Goal: Manage account settings

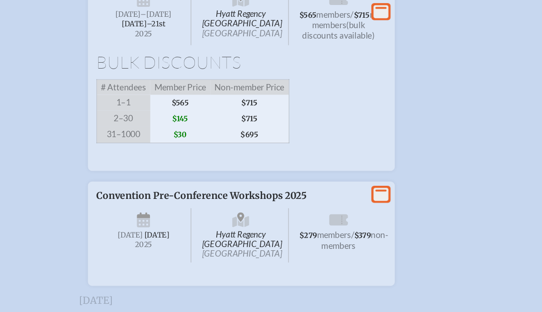
scroll to position [1738, 0]
click at [402, 213] on li "View More Convention Pre-Conference Workshops 2025 Hyatt Regency [GEOGRAPHIC_DA…" at bounding box center [271, 196] width 422 height 96
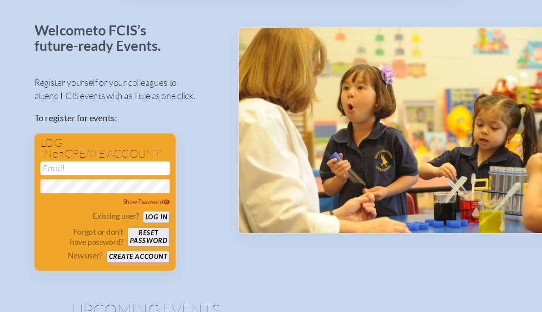
scroll to position [0, 0]
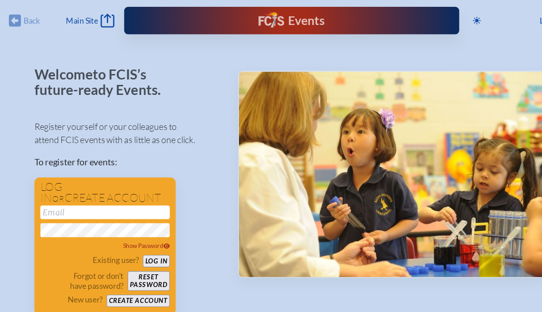
click at [269, 29] on div "Events Future Ready" at bounding box center [271, 18] width 310 height 25
click at [271, 19] on div "Events" at bounding box center [270, 19] width 61 height 16
click at [26, 18] on div "Back Back Main Site Main Site" at bounding box center [58, 19] width 98 height 13
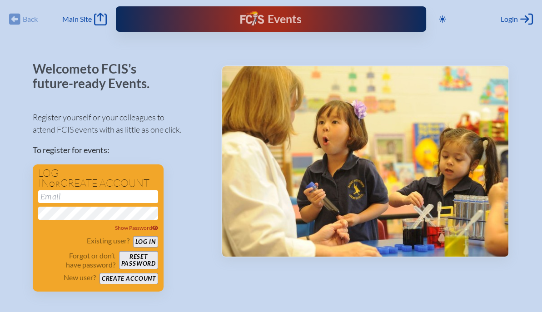
click at [515, 15] on span "Login" at bounding box center [509, 19] width 17 height 9
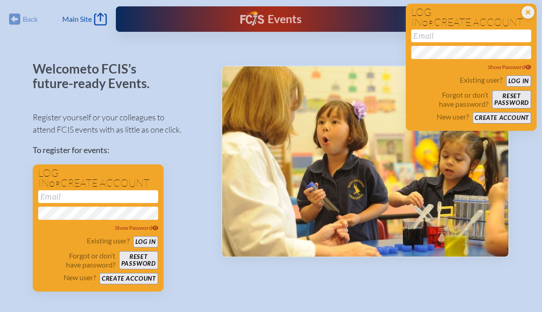
click at [467, 39] on input "email" at bounding box center [471, 36] width 120 height 13
type input "[EMAIL_ADDRESS][PERSON_NAME][DOMAIN_NAME]"
click at [519, 84] on button "Log in" at bounding box center [518, 80] width 25 height 11
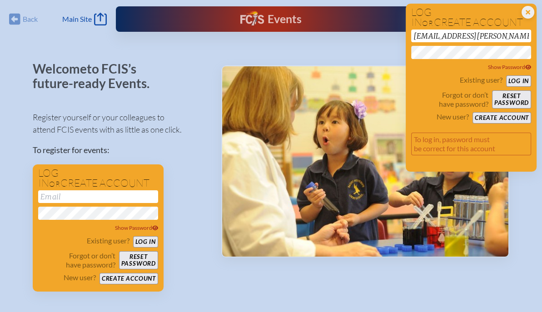
click at [520, 78] on button "Log in" at bounding box center [518, 80] width 25 height 11
click at [506, 75] on button "Log in" at bounding box center [518, 80] width 25 height 11
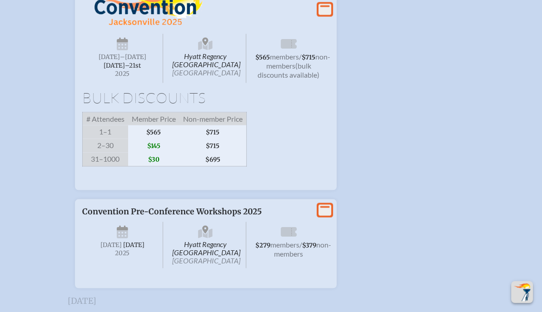
scroll to position [1667, 0]
click at [324, 15] on icon at bounding box center [325, 9] width 13 height 11
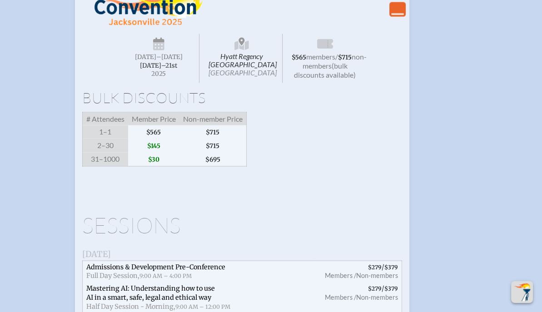
click at [164, 77] on span "2025" at bounding box center [159, 73] width 66 height 7
click at [96, 183] on span at bounding box center [242, 178] width 320 height 9
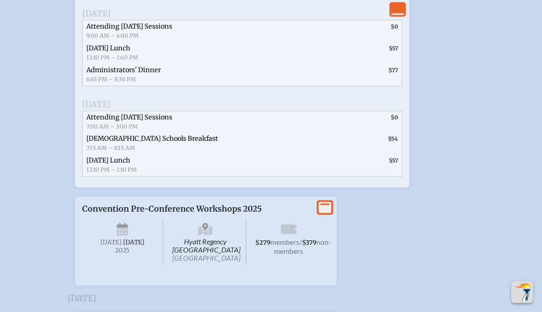
scroll to position [2115, 0]
click at [398, 133] on span "$0" at bounding box center [340, 122] width 123 height 22
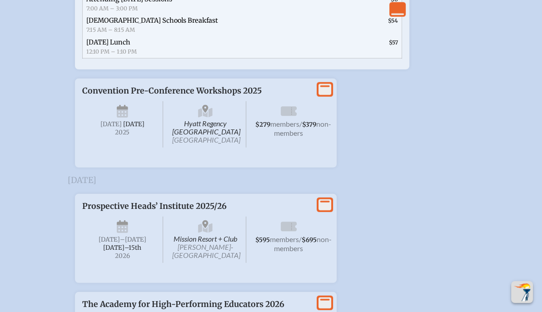
scroll to position [2223, 0]
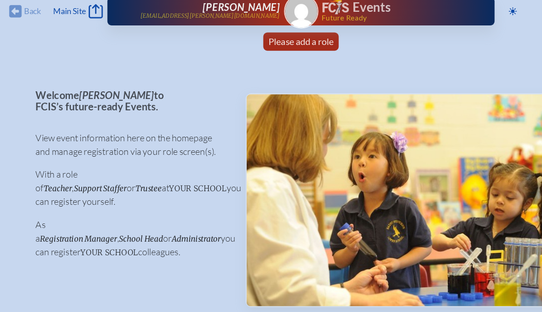
scroll to position [0, 0]
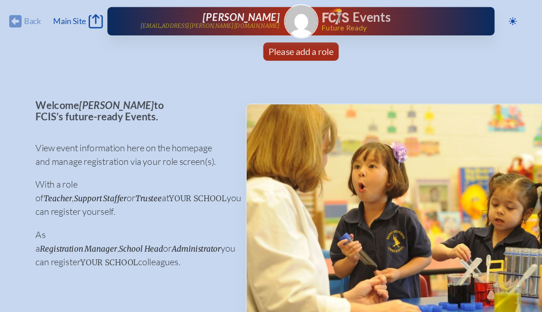
click at [261, 17] on img at bounding box center [271, 19] width 29 height 29
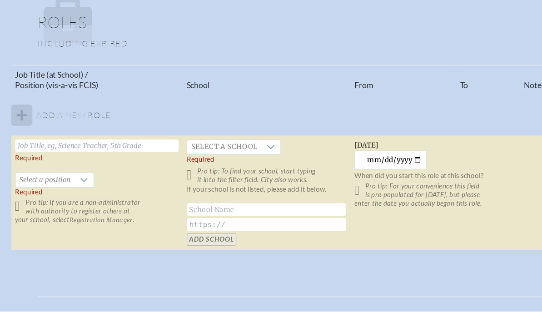
scroll to position [509, 0]
click at [123, 162] on input "text" at bounding box center [87, 162] width 147 height 11
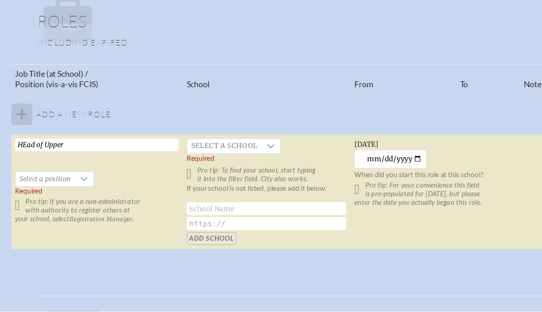
click at [16, 160] on input "HEad of Upper" at bounding box center [87, 162] width 147 height 11
type input "Head of Upper"
click at [230, 161] on span "Select a school" at bounding box center [201, 164] width 67 height 13
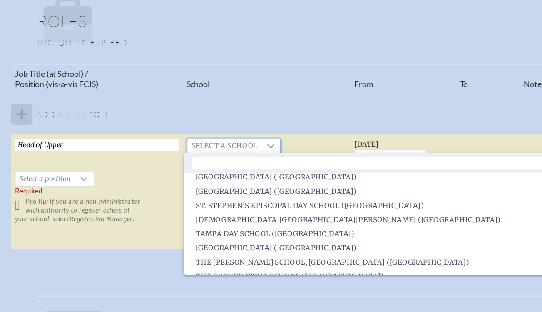
scroll to position [1744, 0]
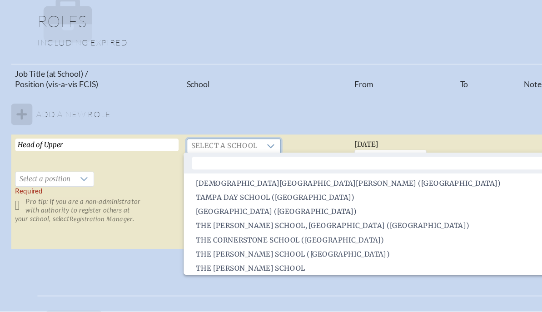
click at [455, 117] on table "Job Title (at School) / Position (vis-a-vis FCIS) School From To Note Action Ad…" at bounding box center [271, 173] width 523 height 167
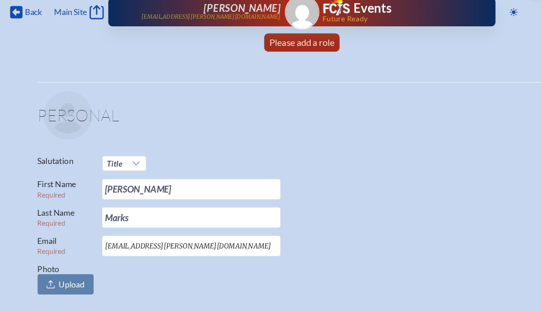
scroll to position [0, 0]
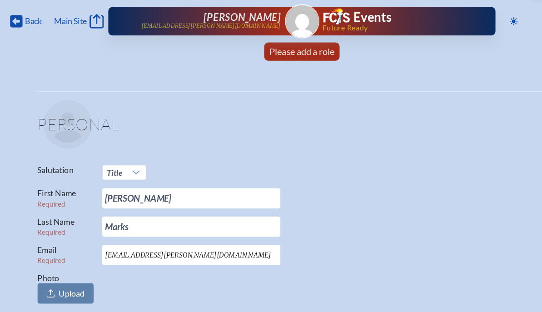
click at [17, 17] on icon at bounding box center [14, 19] width 11 height 11
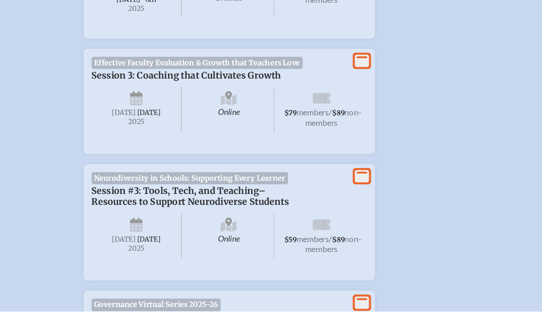
scroll to position [989, 0]
